Goal: Find specific page/section: Find specific page/section

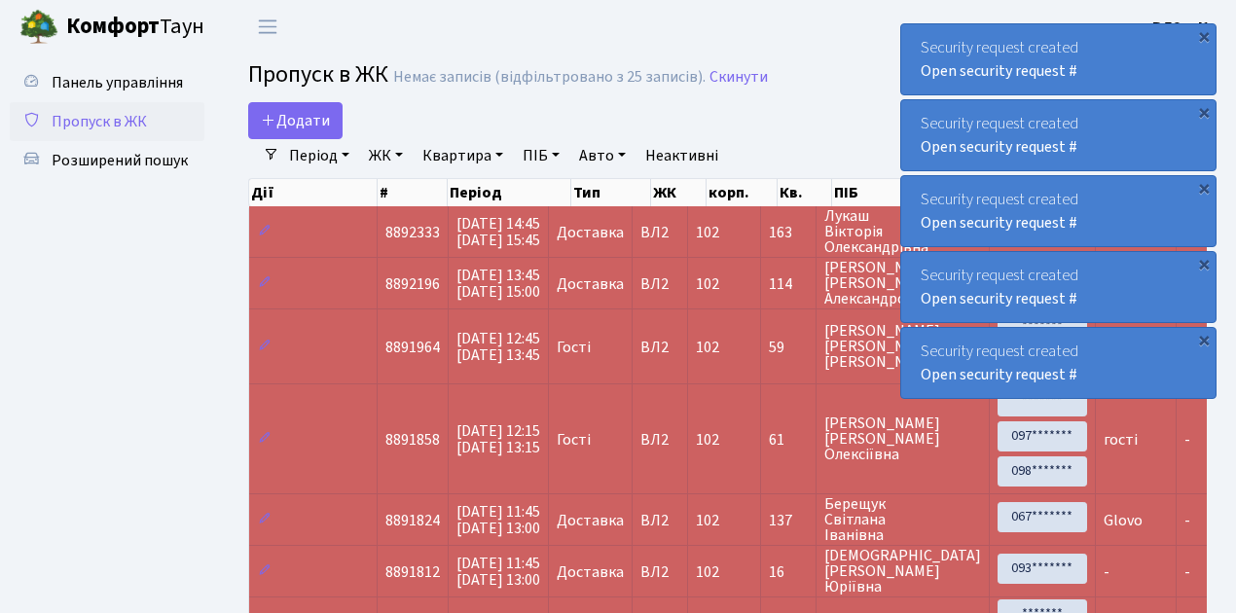
select select "25"
click at [118, 122] on span "Пропуск в ЖК" at bounding box center [99, 121] width 95 height 21
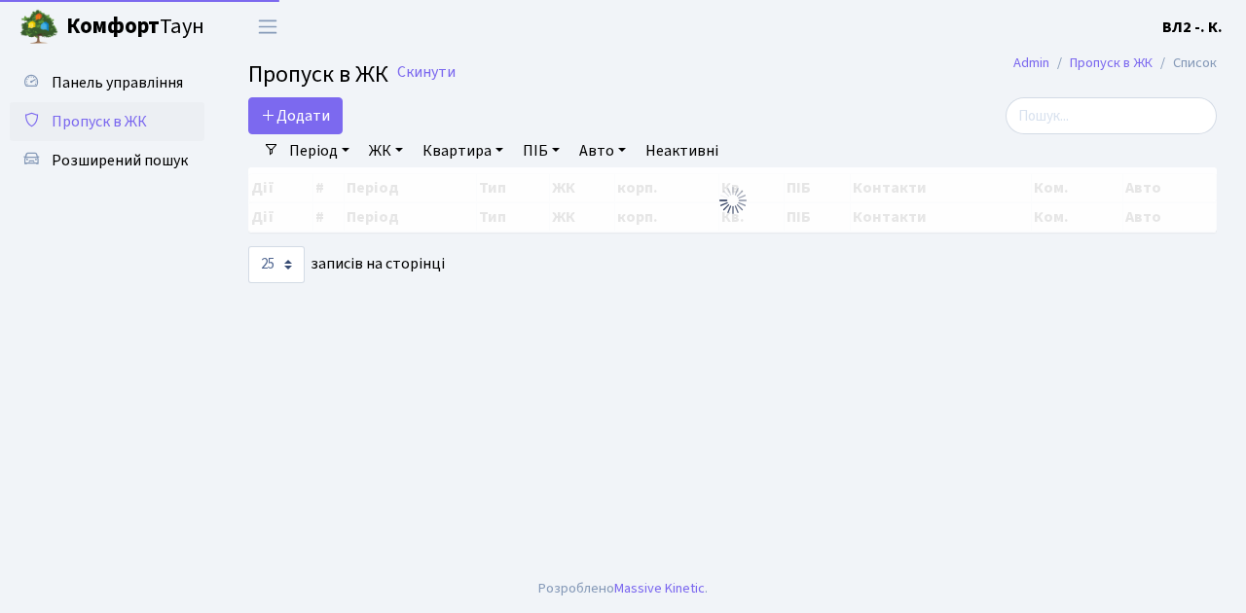
select select "25"
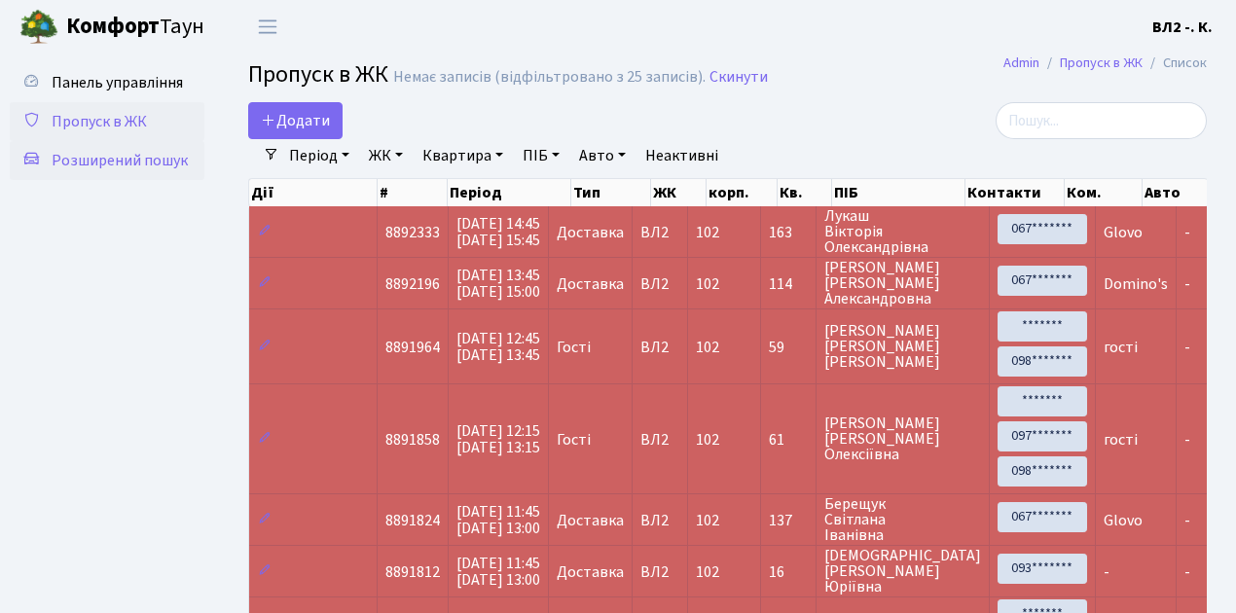
click at [129, 163] on span "Розширений пошук" at bounding box center [120, 160] width 136 height 21
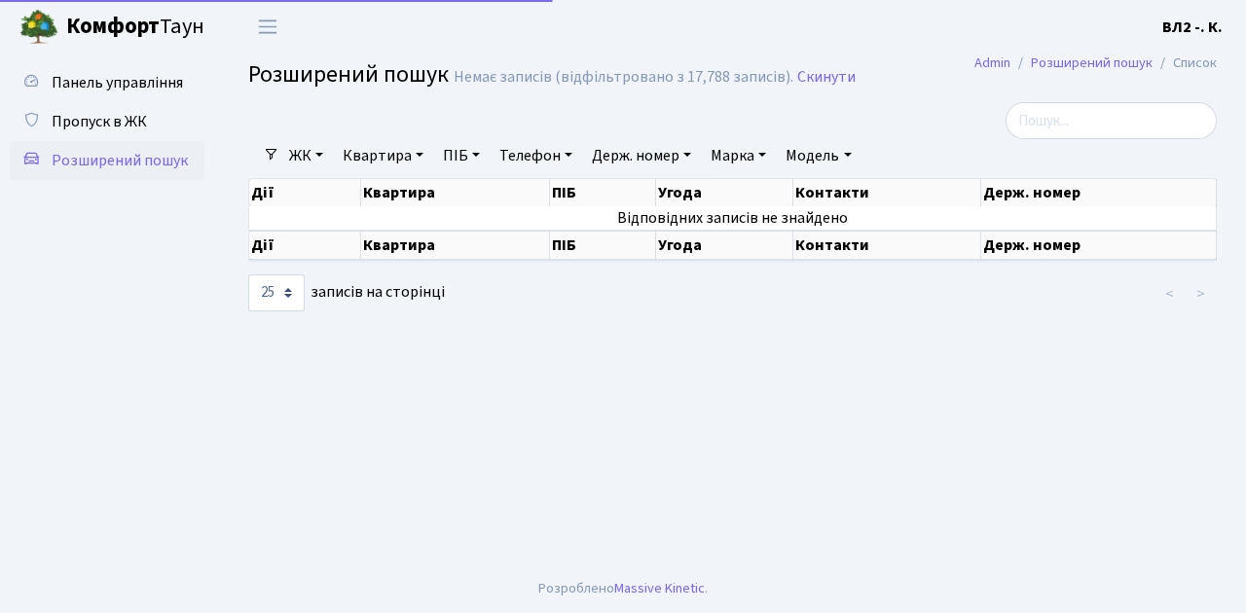
select select "25"
click at [132, 125] on span "Пропуск в ЖК" at bounding box center [99, 121] width 95 height 21
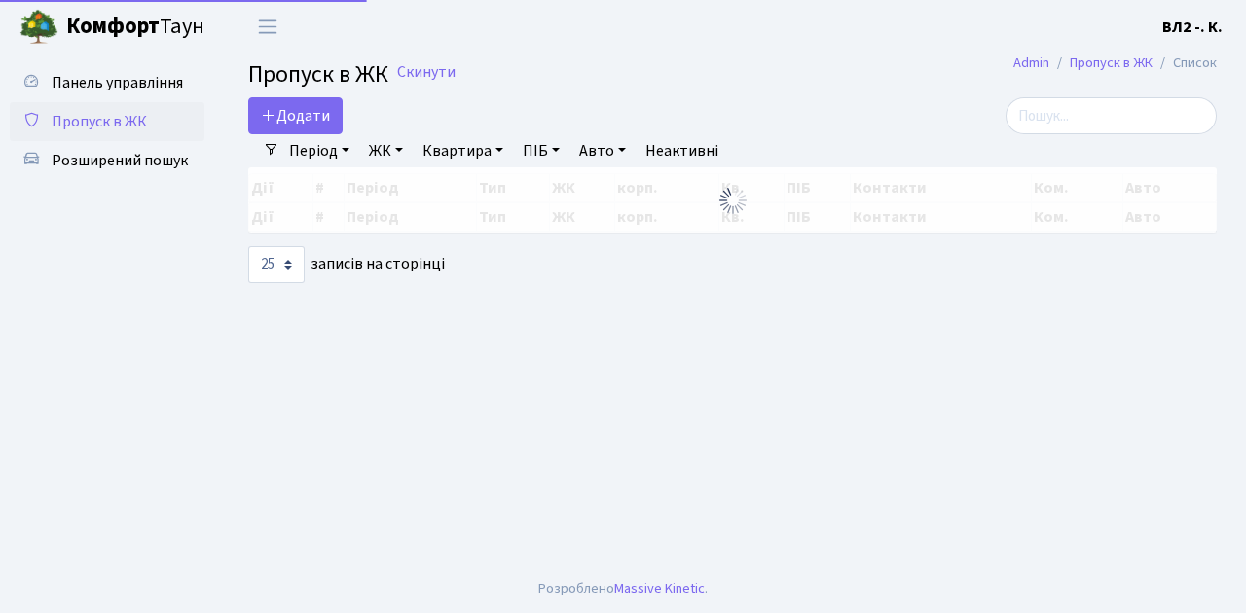
select select "25"
